Goal: Browse casually

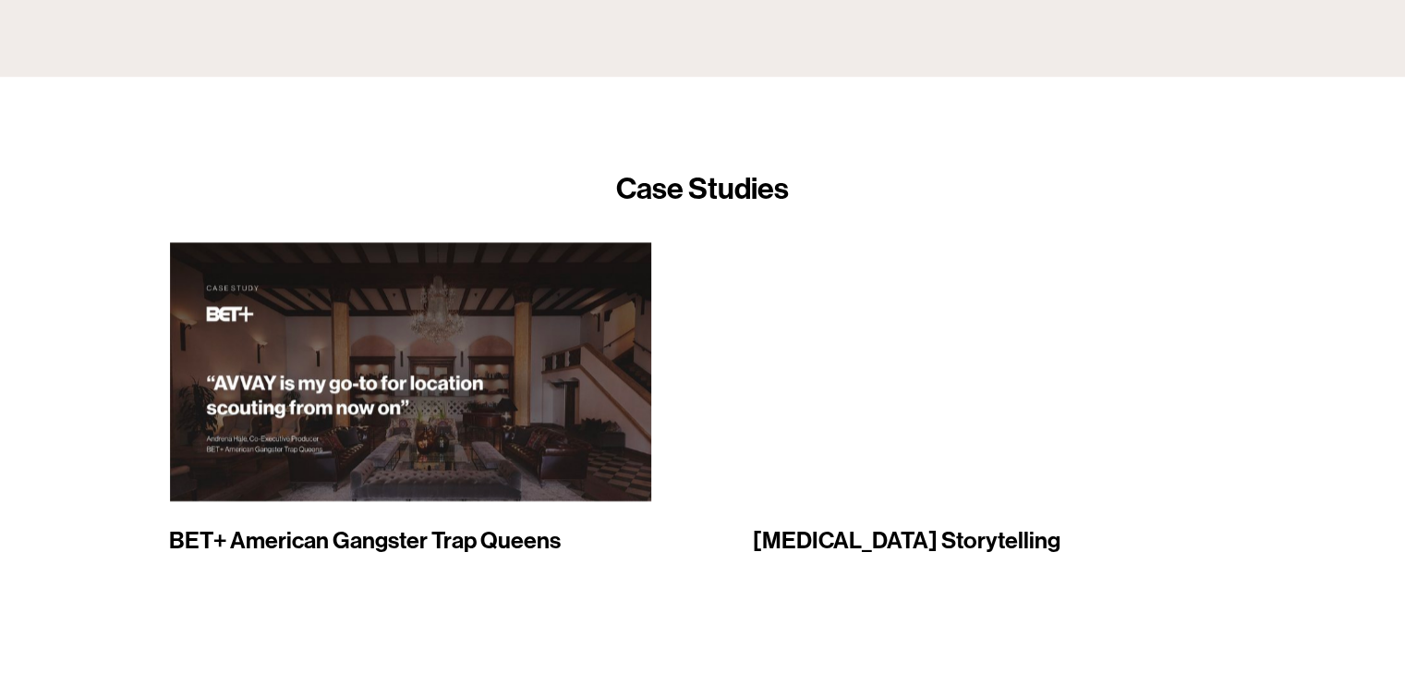
scroll to position [2221, 0]
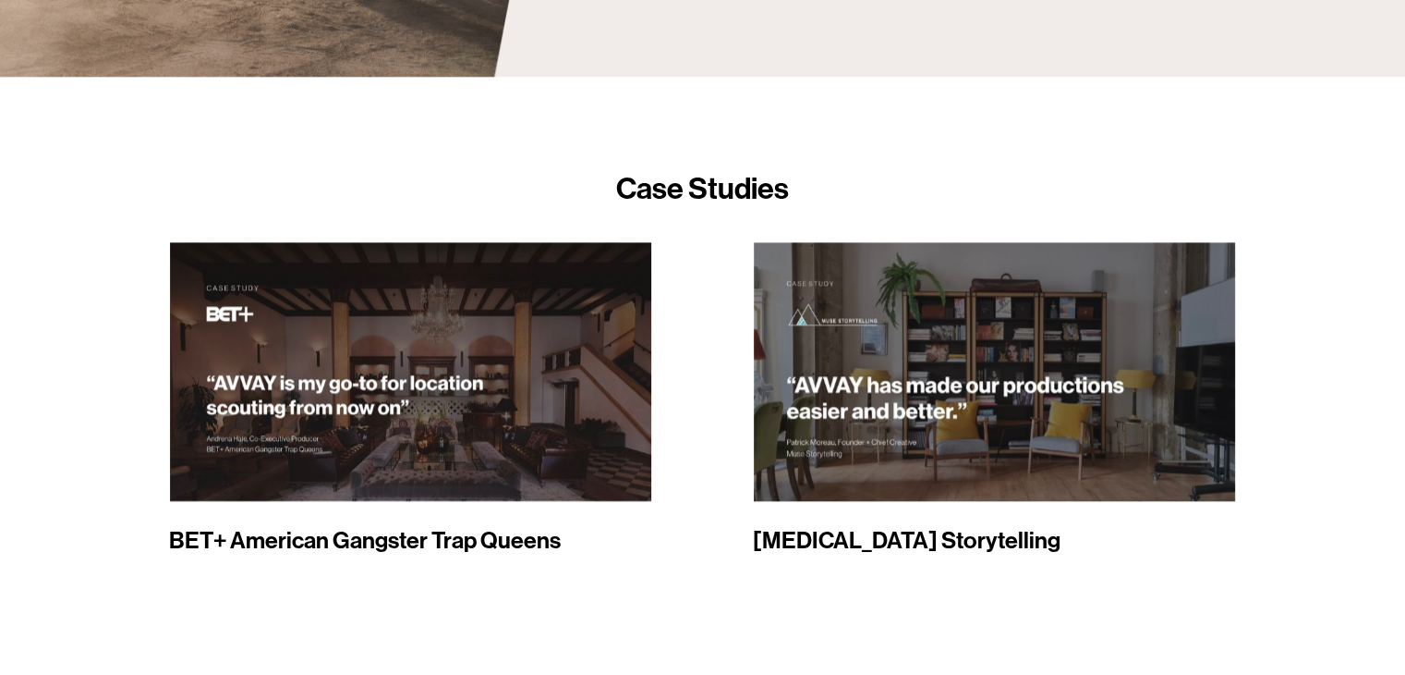
click at [510, 416] on div at bounding box center [411, 371] width 484 height 259
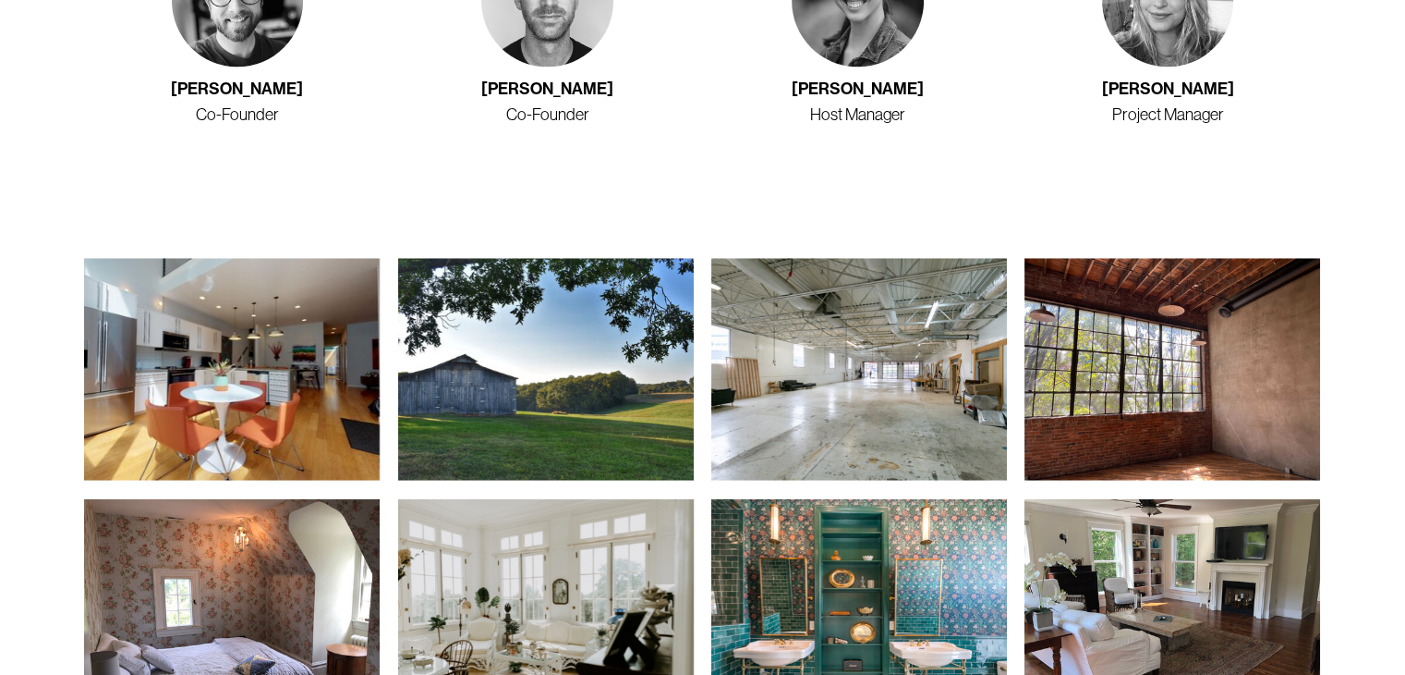
scroll to position [3046, 0]
click at [272, 308] on img at bounding box center [232, 369] width 296 height 222
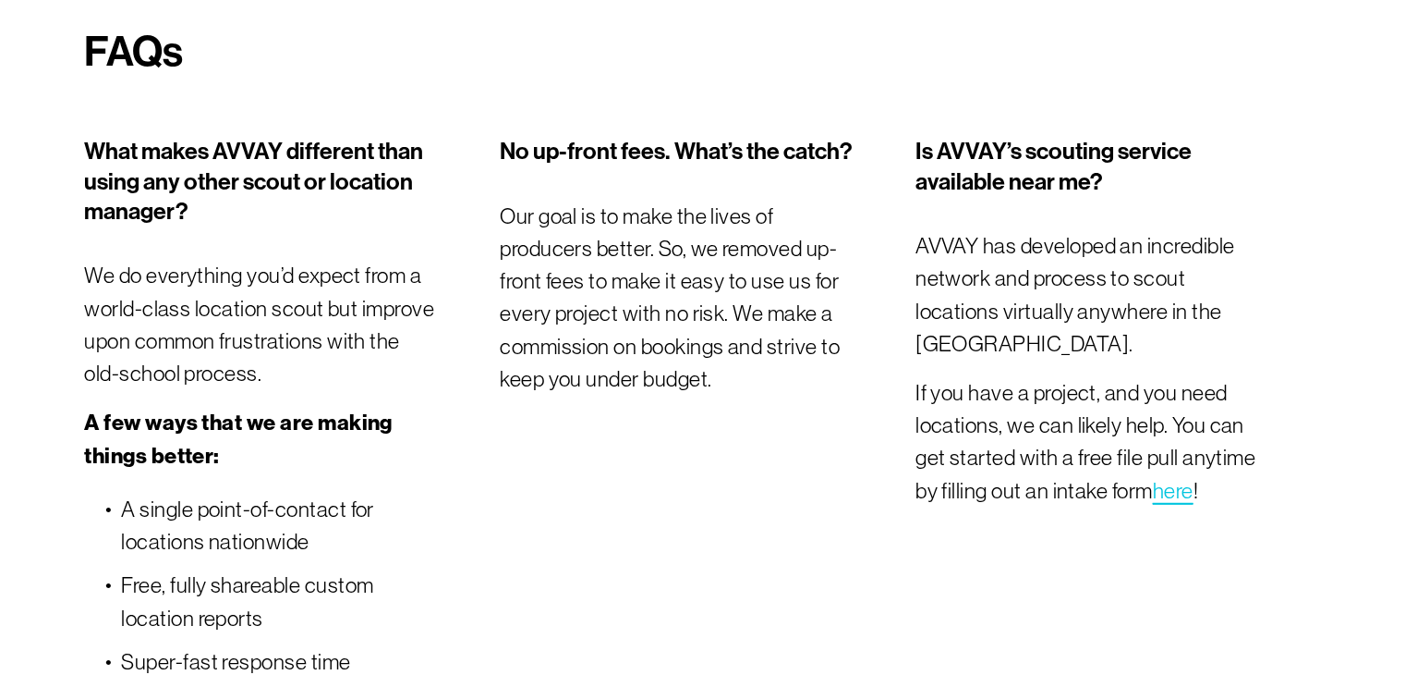
scroll to position [5638, 0]
